Goal: Find specific page/section: Find specific page/section

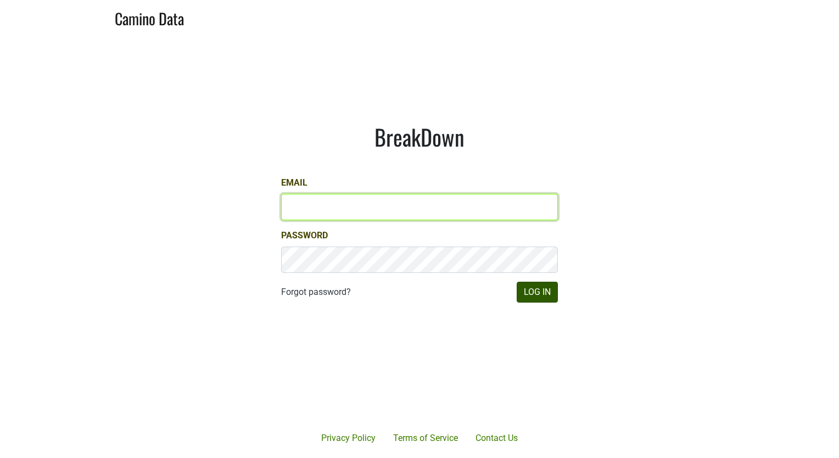
type input "sofia@emeritusvineyards.com"
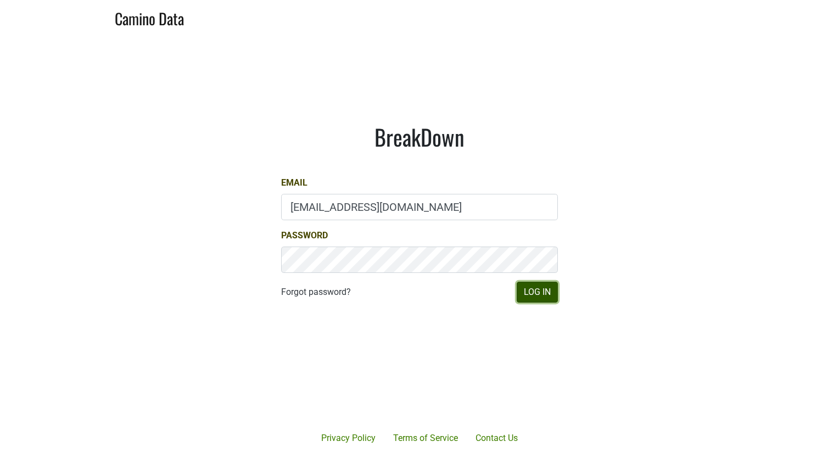
click at [536, 292] on button "Log In" at bounding box center [537, 292] width 41 height 21
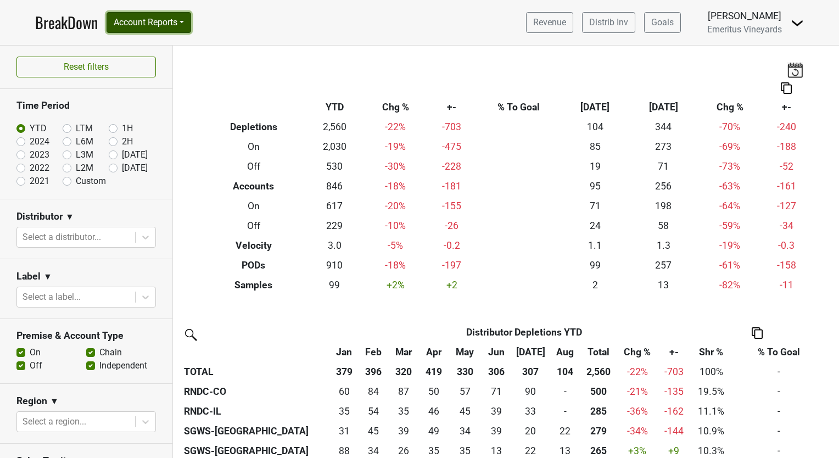
click at [150, 25] on button "Account Reports" at bounding box center [149, 22] width 85 height 21
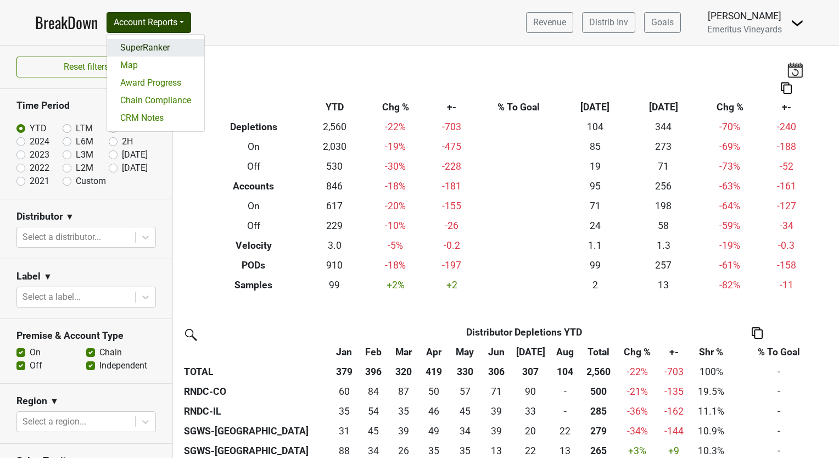
click at [157, 47] on link "SuperRanker" at bounding box center [155, 48] width 97 height 18
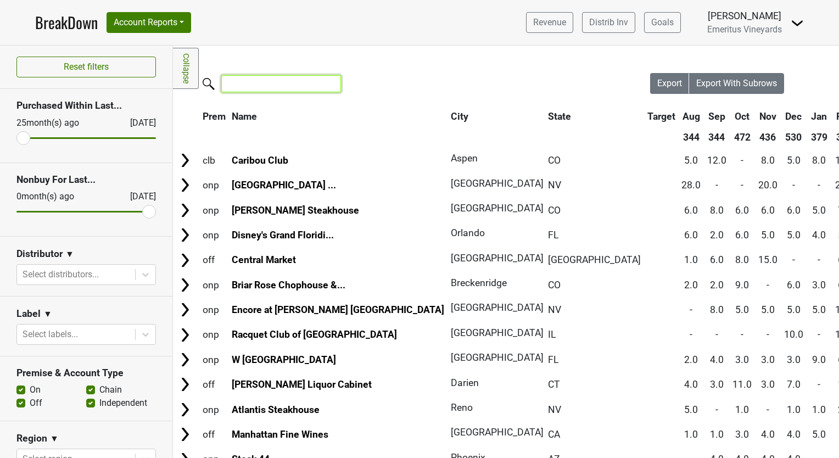
click at [268, 82] on input "search" at bounding box center [281, 83] width 120 height 17
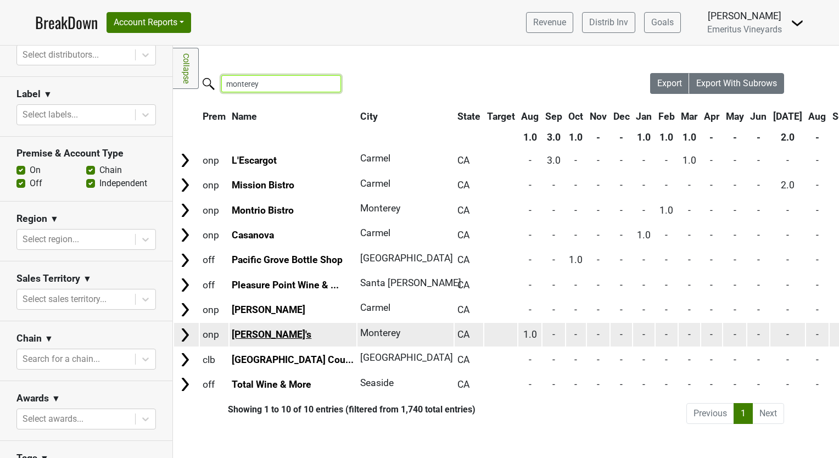
type input "monterey"
click at [263, 336] on link "[PERSON_NAME]'s" at bounding box center [272, 334] width 80 height 11
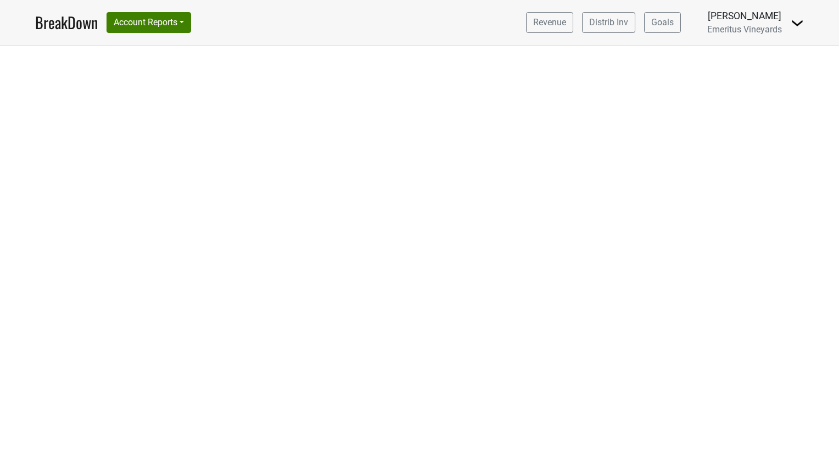
select select "CA"
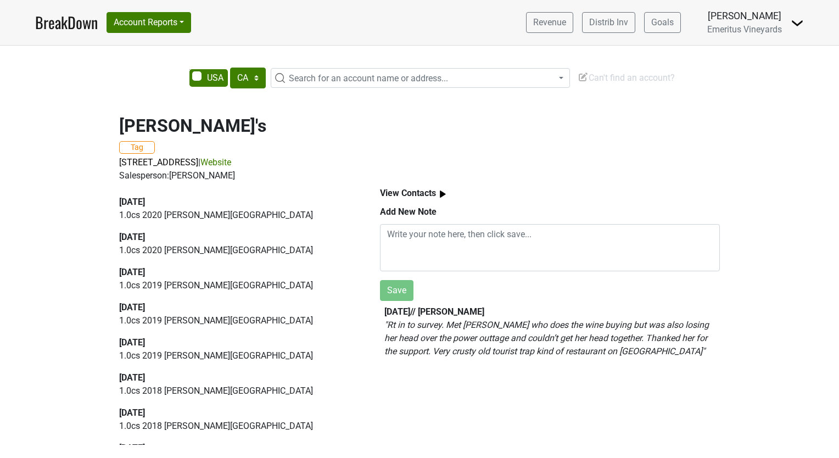
scroll to position [75, 0]
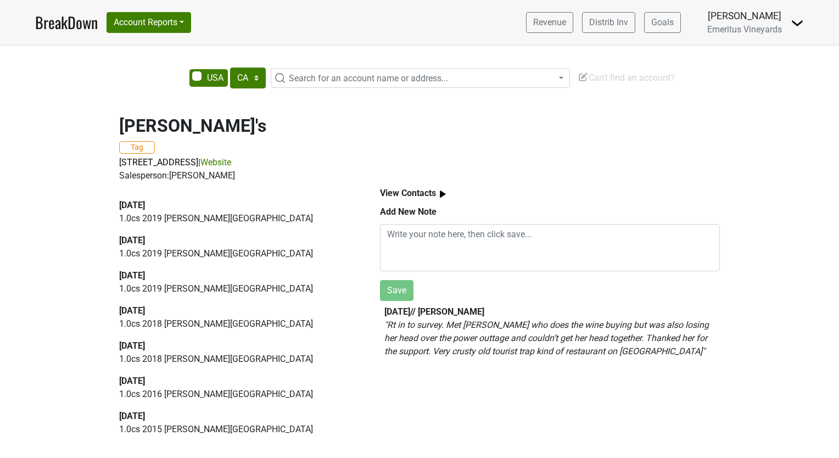
click at [263, 340] on div "2022-04-30" at bounding box center [237, 346] width 236 height 13
